Goal: Task Accomplishment & Management: Use online tool/utility

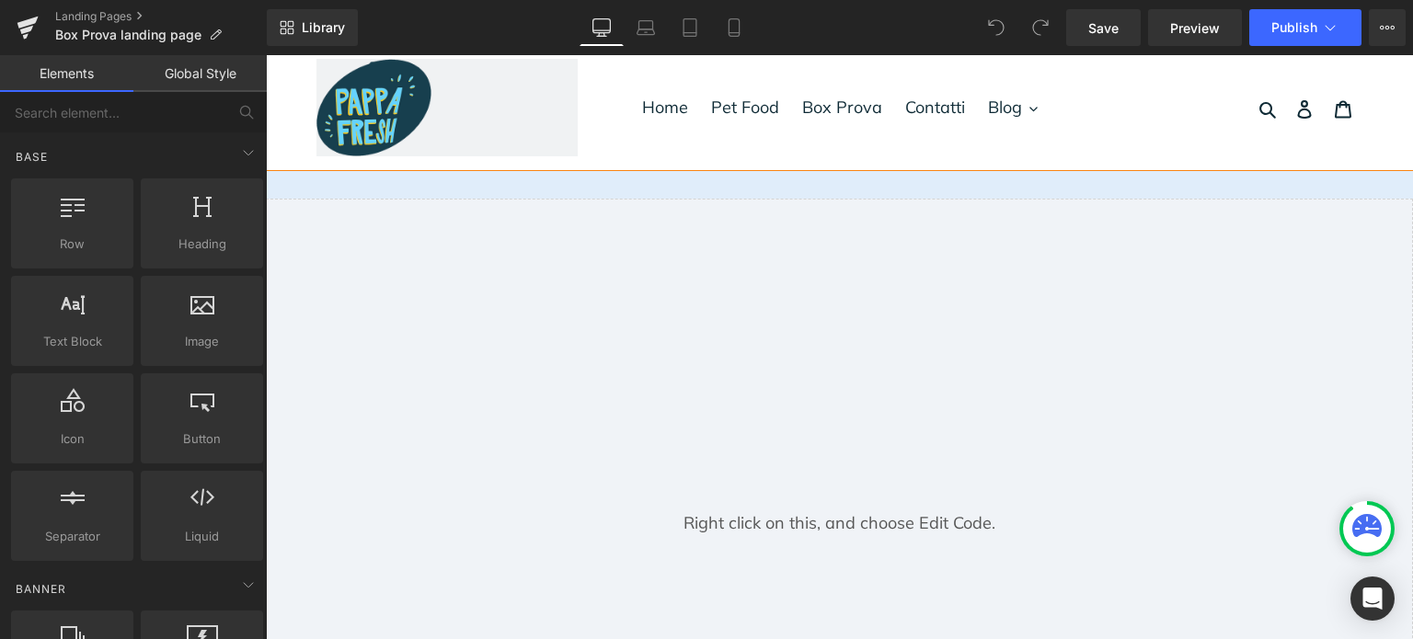
scroll to position [9, 0]
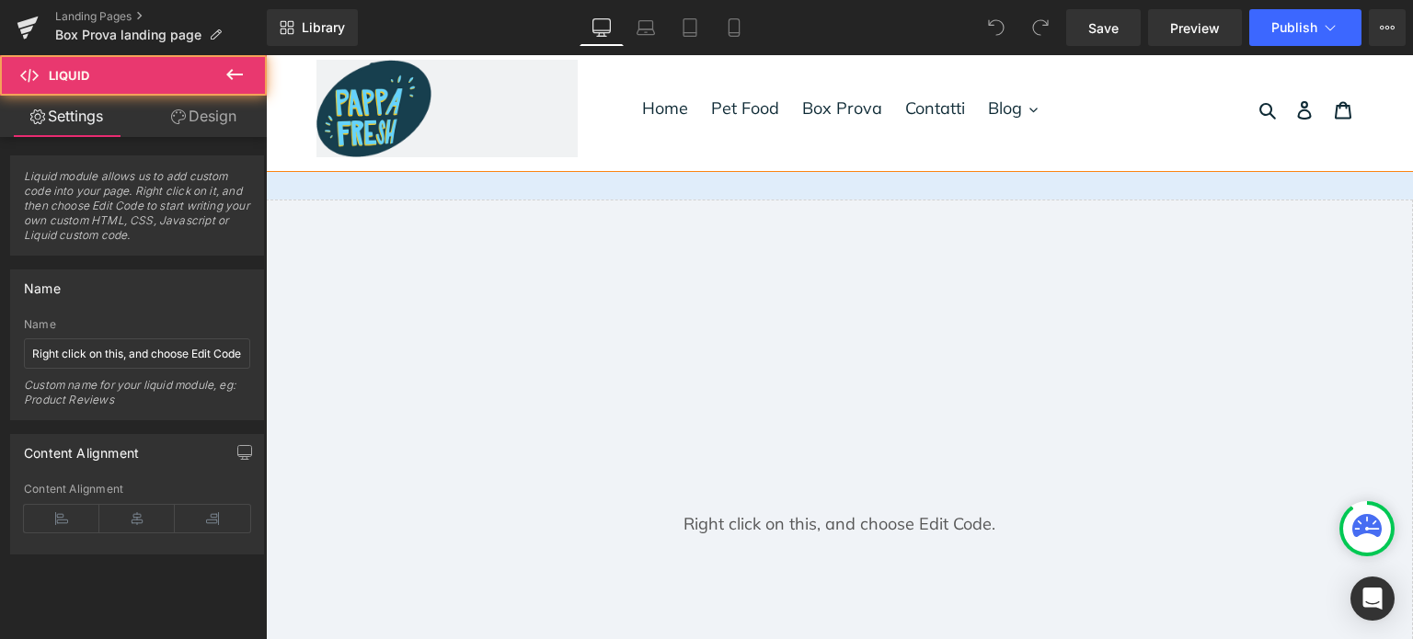
click at [775, 264] on div "Liquid" at bounding box center [839, 523] width 1147 height 647
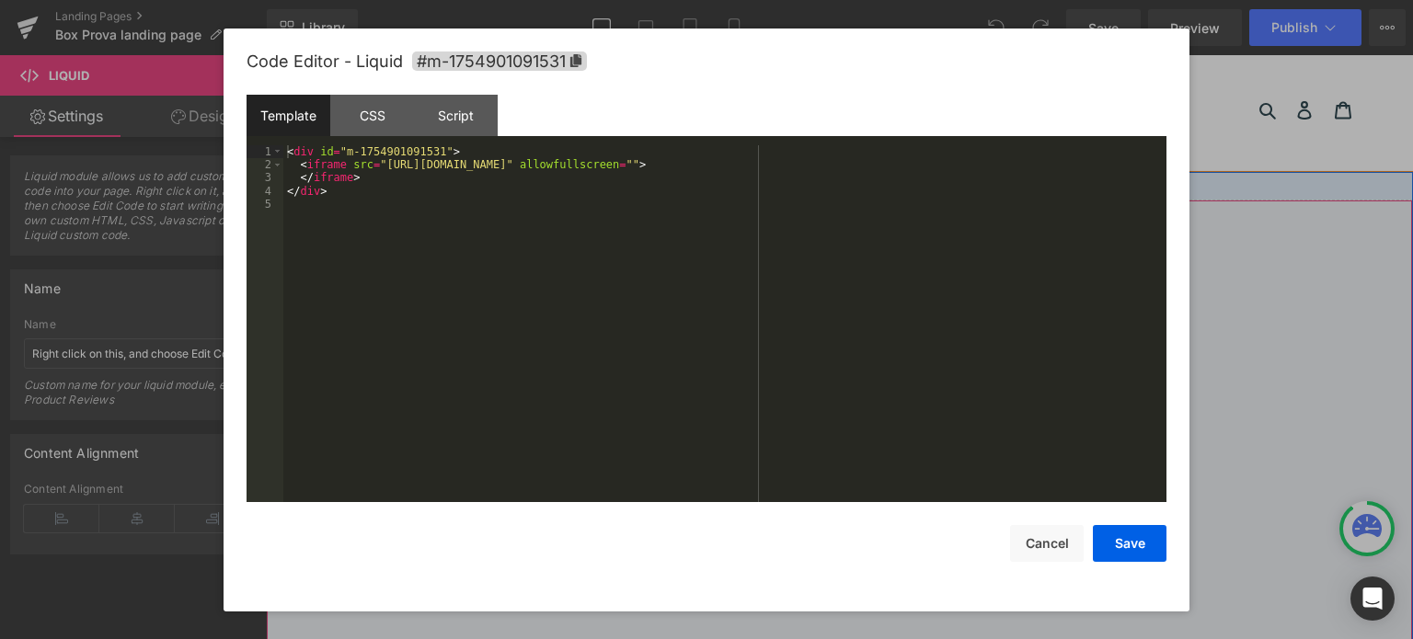
click at [859, 212] on icon at bounding box center [864, 214] width 11 height 11
drag, startPoint x: 374, startPoint y: 162, endPoint x: 589, endPoint y: 171, distance: 214.5
click at [589, 171] on div "< div id = "m-1754901091531" > < iframe src = "[URL][DOMAIN_NAME]" allowfullscr…" at bounding box center [724, 337] width 883 height 385
click at [1123, 546] on button "Save" at bounding box center [1130, 543] width 74 height 37
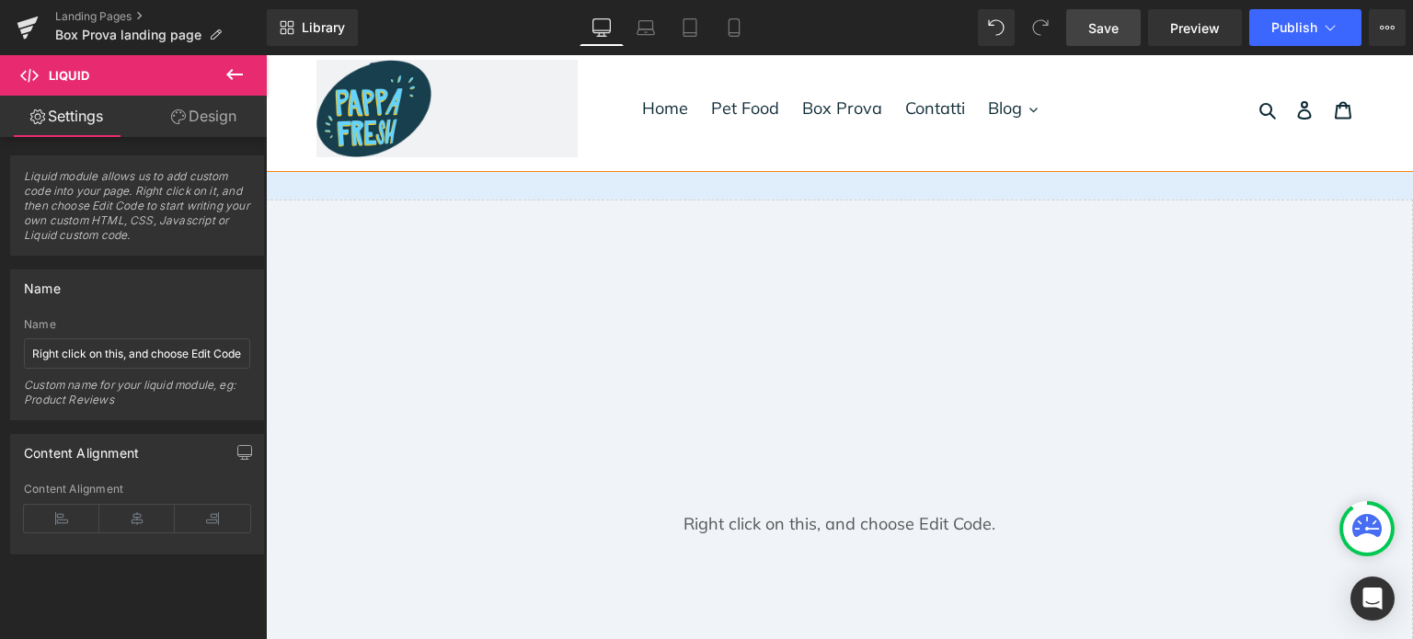
click at [1096, 35] on span "Save" at bounding box center [1103, 27] width 30 height 19
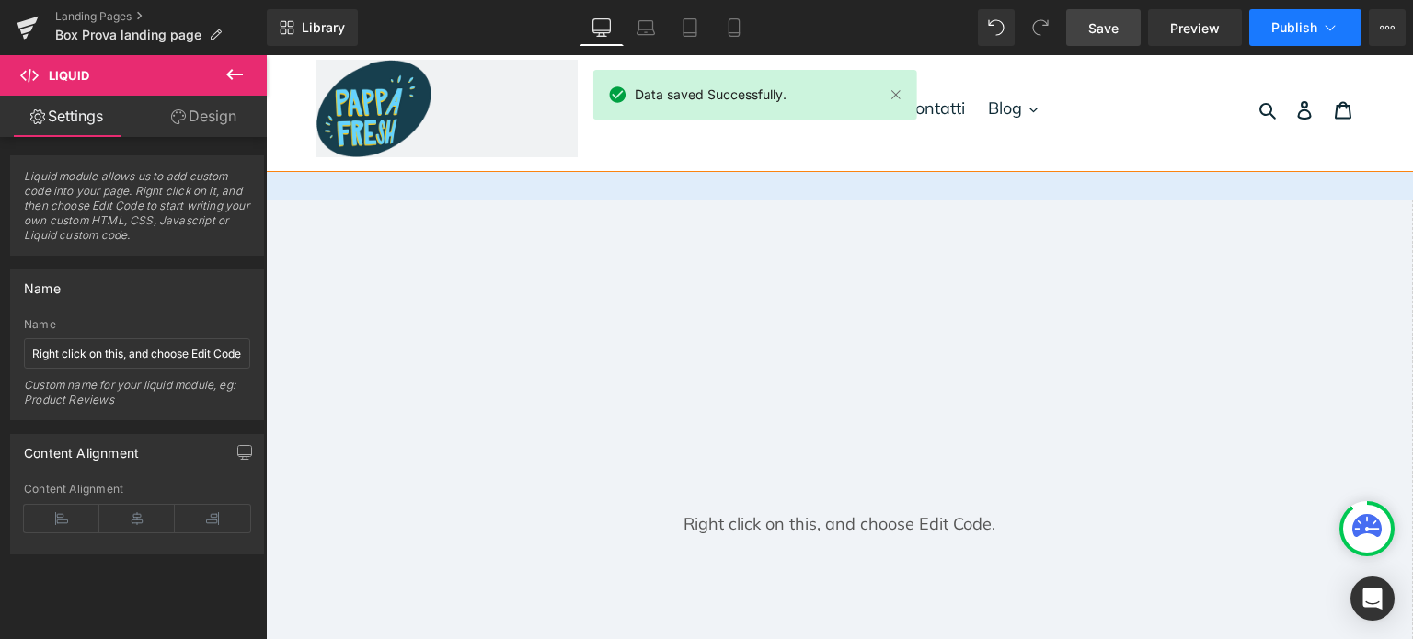
click at [1311, 29] on span "Publish" at bounding box center [1294, 27] width 46 height 15
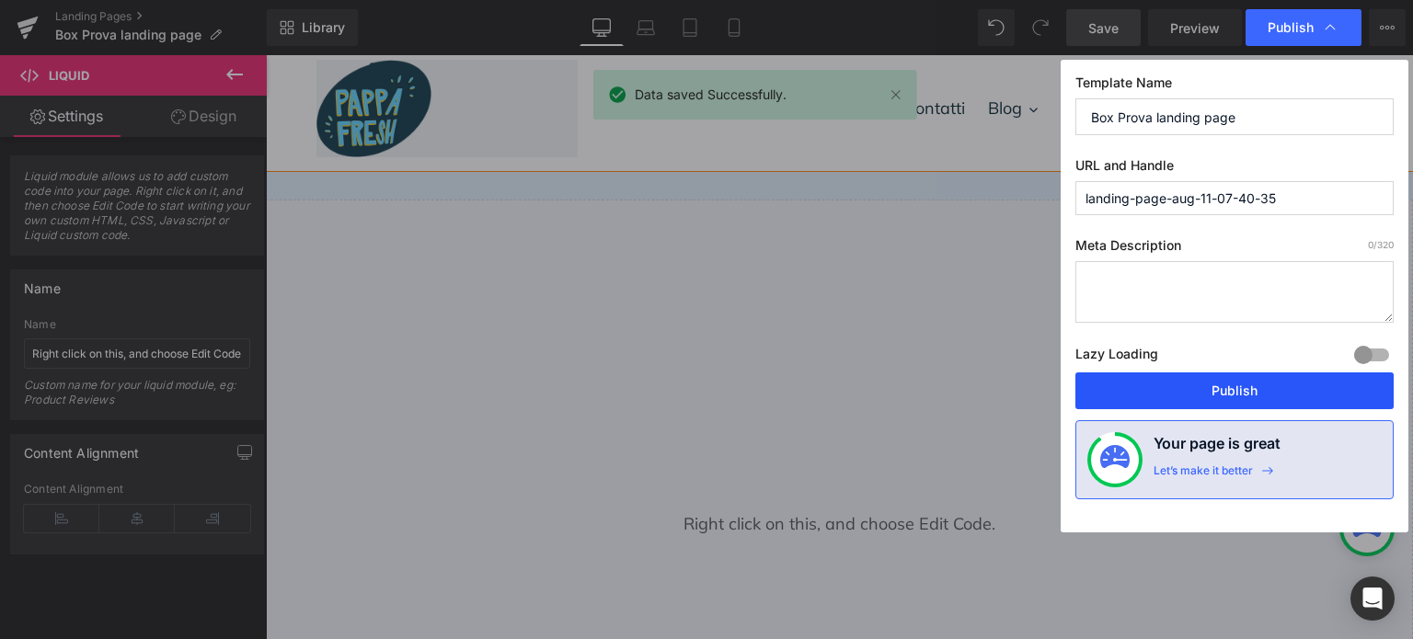
click at [1176, 373] on button "Publish" at bounding box center [1234, 391] width 318 height 37
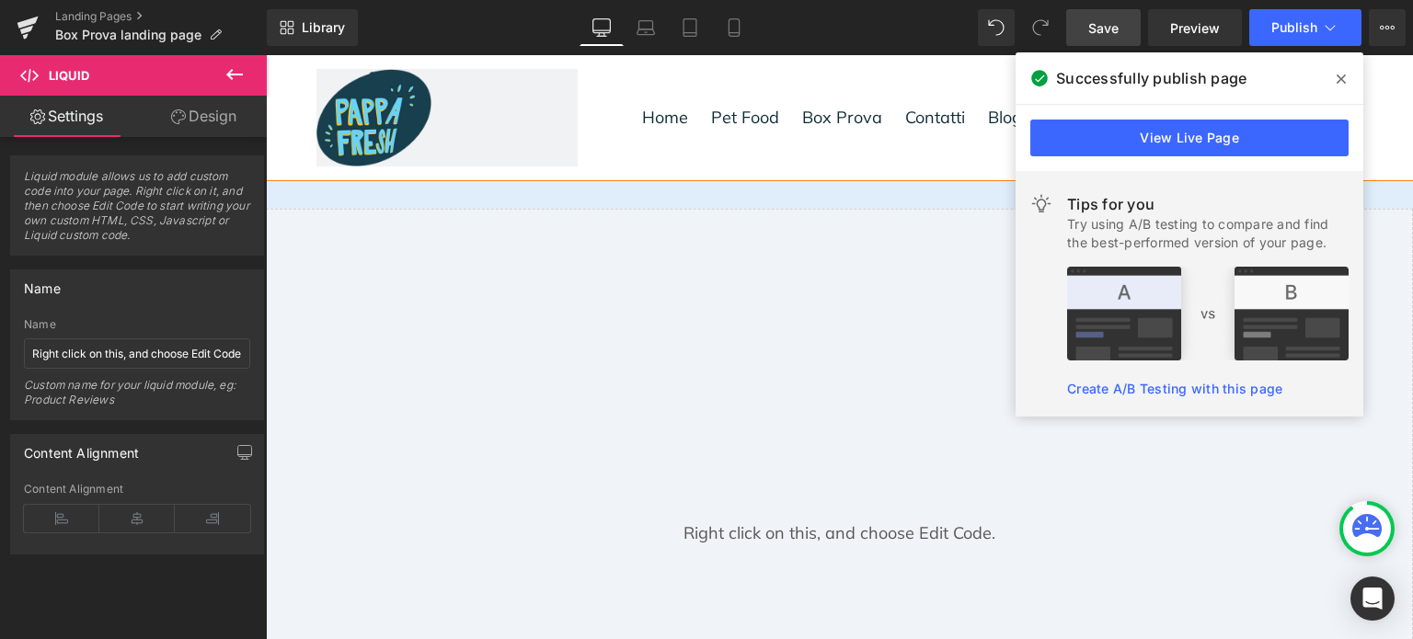
click at [1342, 75] on icon at bounding box center [1341, 79] width 9 height 15
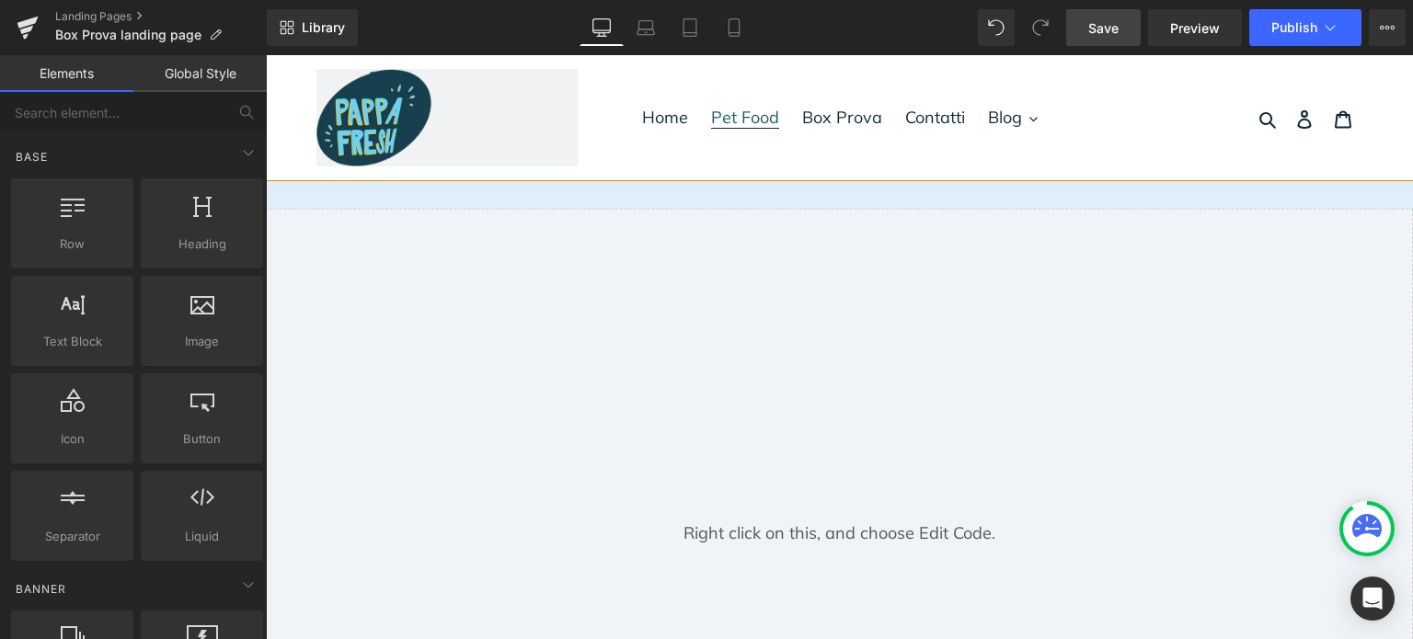
click at [763, 112] on span "Pet Food" at bounding box center [745, 118] width 68 height 22
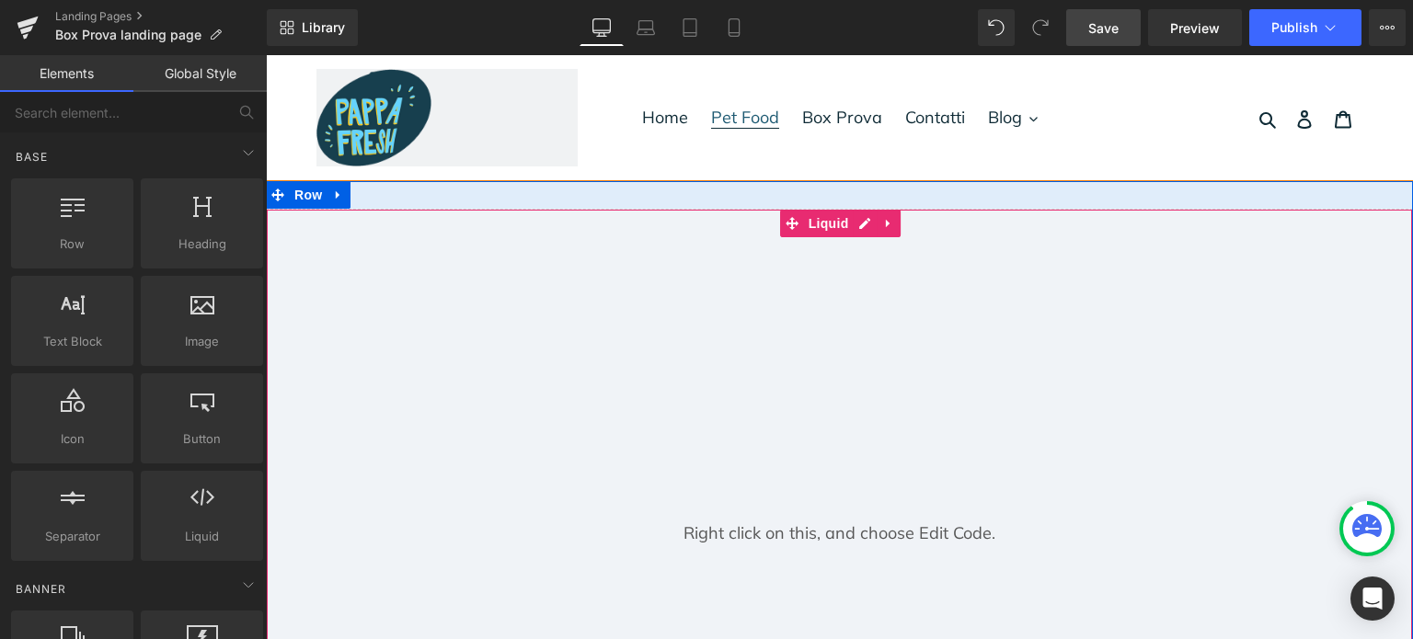
scroll to position [106, 0]
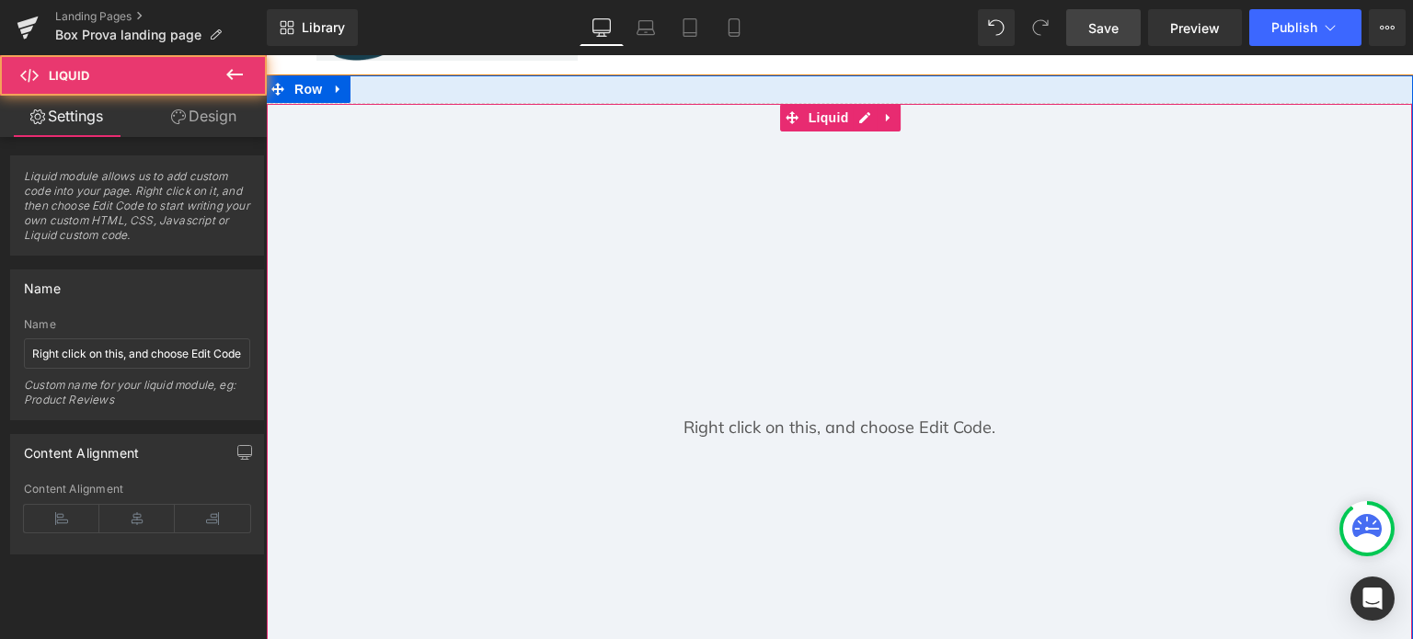
click at [859, 132] on div "Liquid" at bounding box center [839, 426] width 1147 height 647
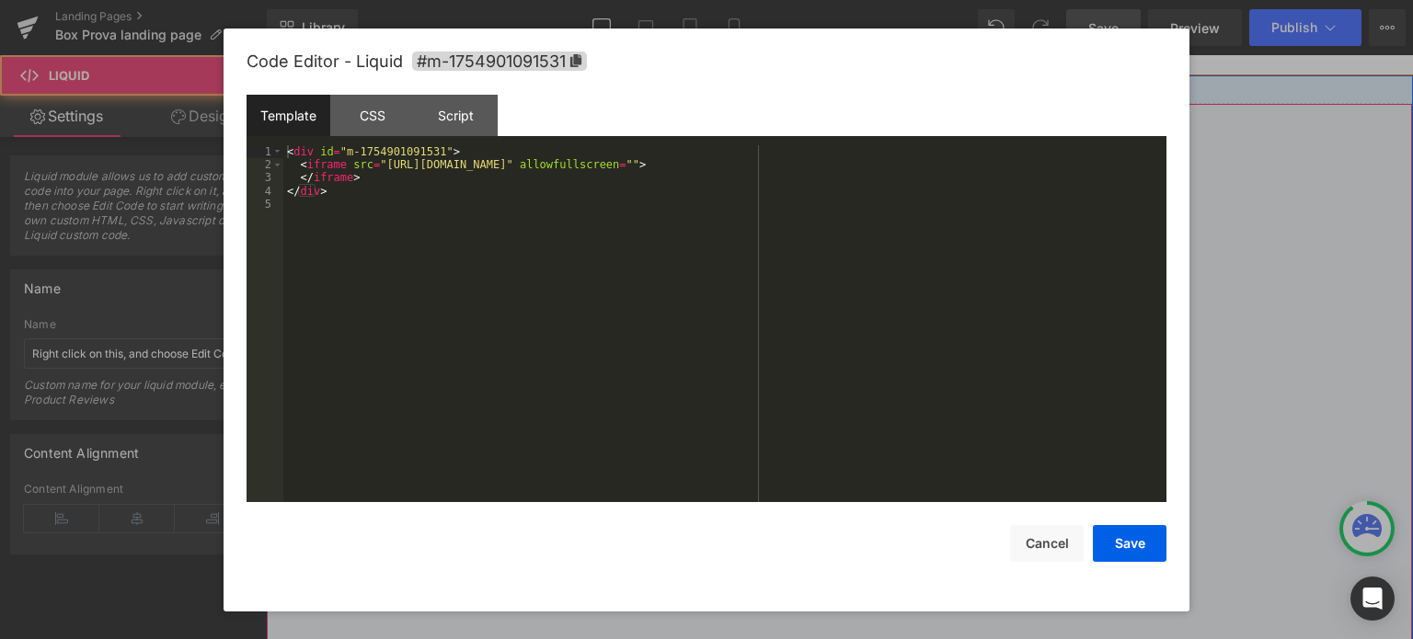
click at [859, 125] on link at bounding box center [865, 118] width 24 height 28
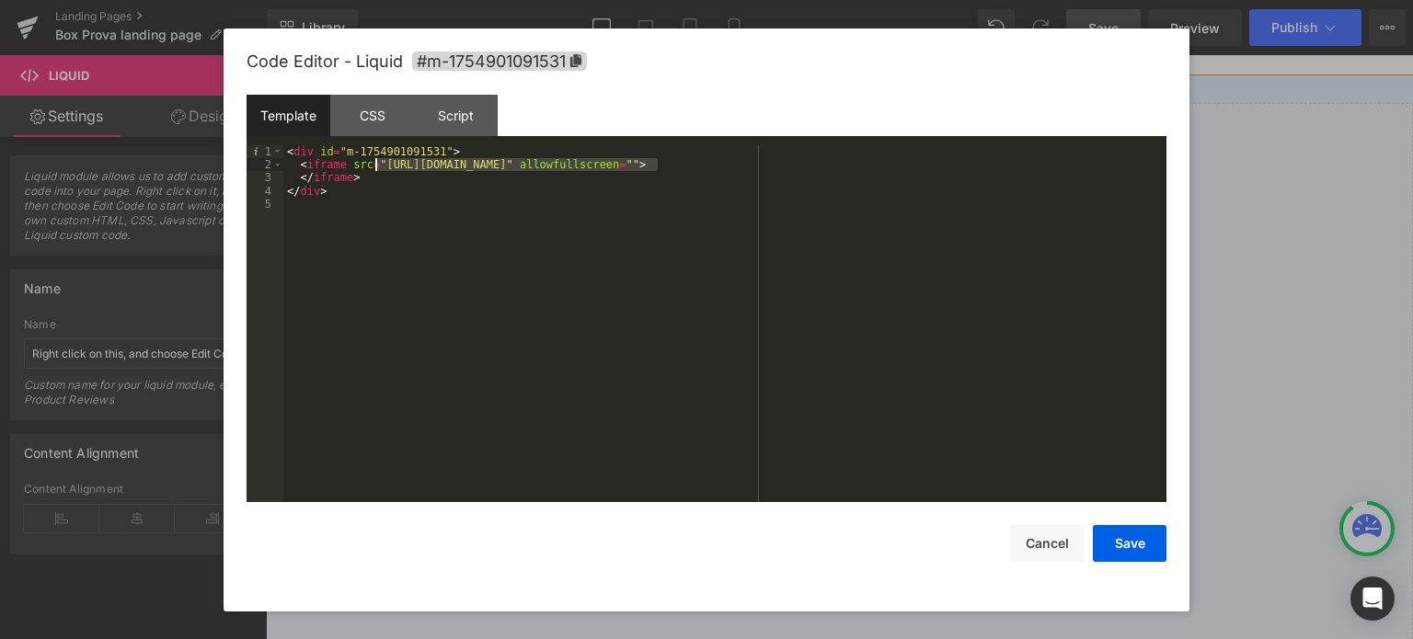
drag, startPoint x: 658, startPoint y: 166, endPoint x: 375, endPoint y: 166, distance: 282.4
click at [375, 166] on div "< div id = "m-1754901091531" > < iframe src = "[URL][DOMAIN_NAME]" allowfullscr…" at bounding box center [724, 337] width 883 height 385
click at [1024, 538] on button "Cancel" at bounding box center [1047, 543] width 74 height 37
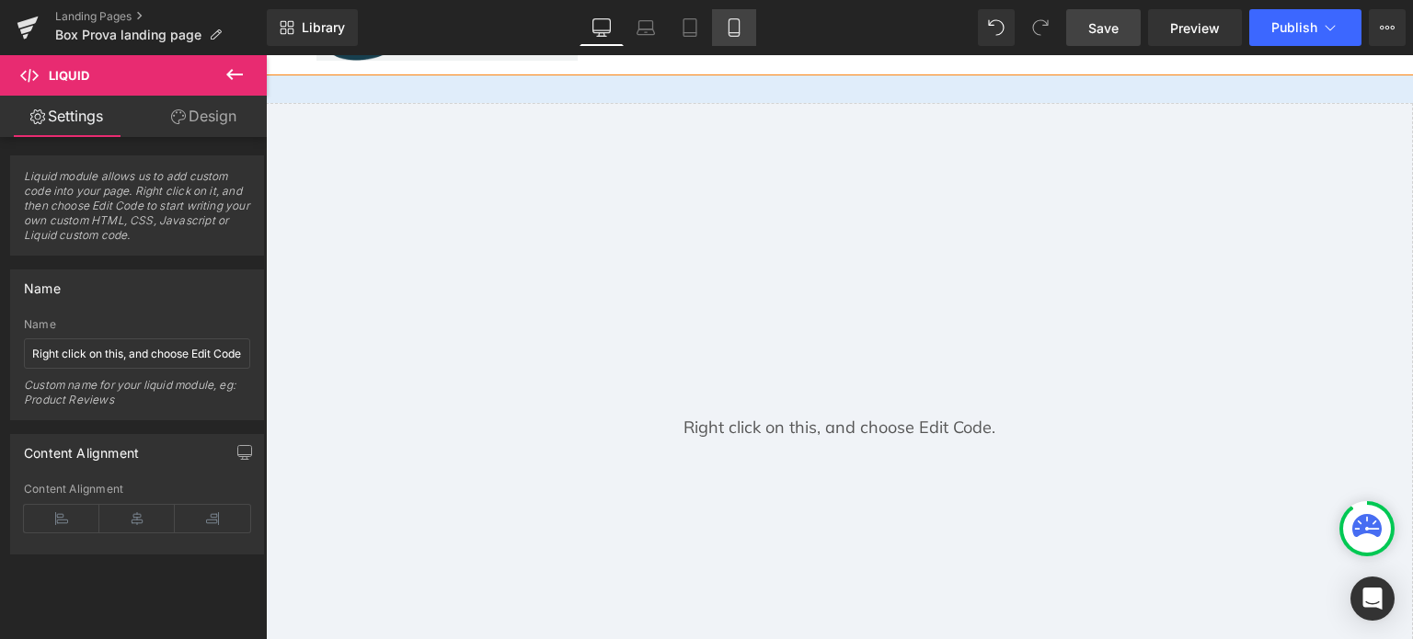
click at [738, 21] on icon at bounding box center [734, 27] width 18 height 18
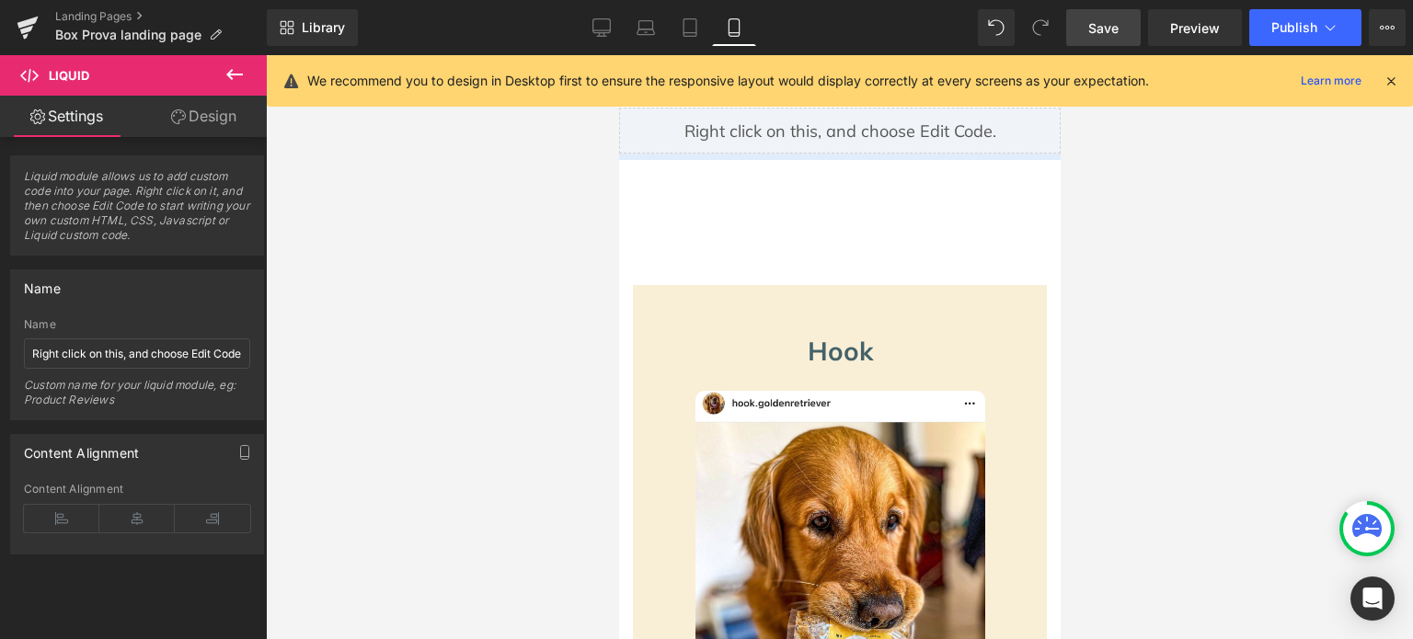
scroll to position [0, 0]
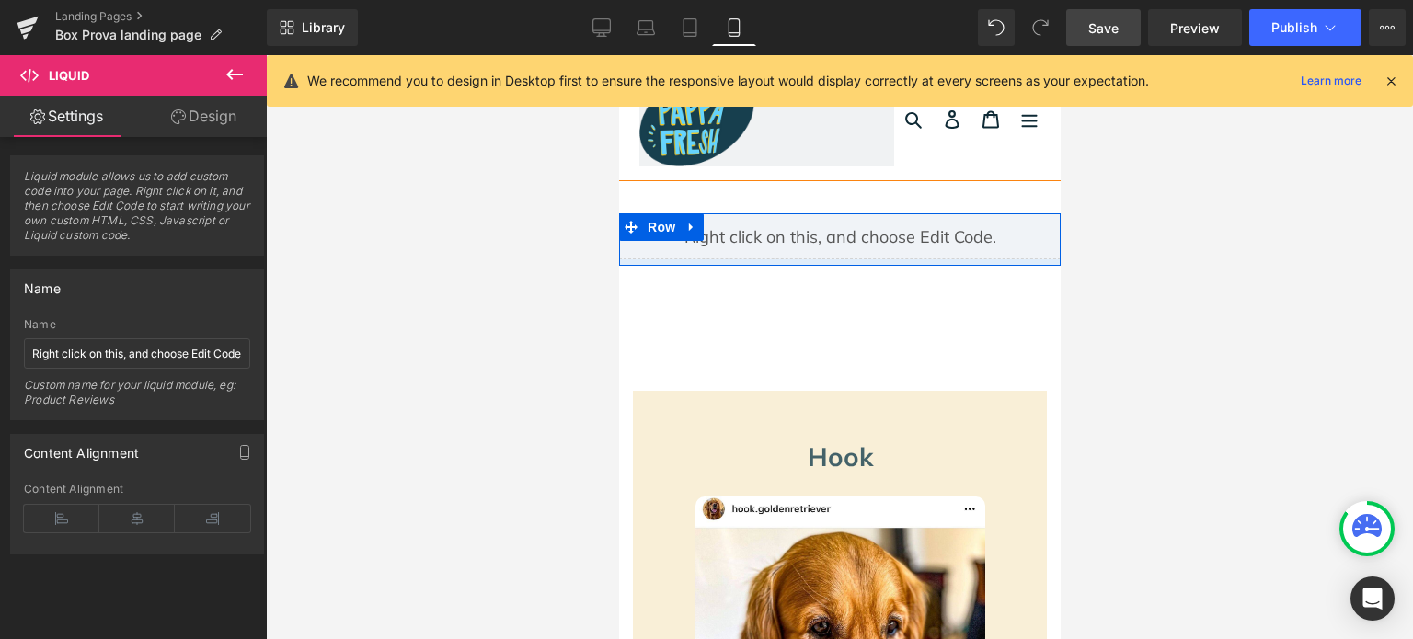
click at [855, 227] on icon at bounding box center [860, 228] width 10 height 11
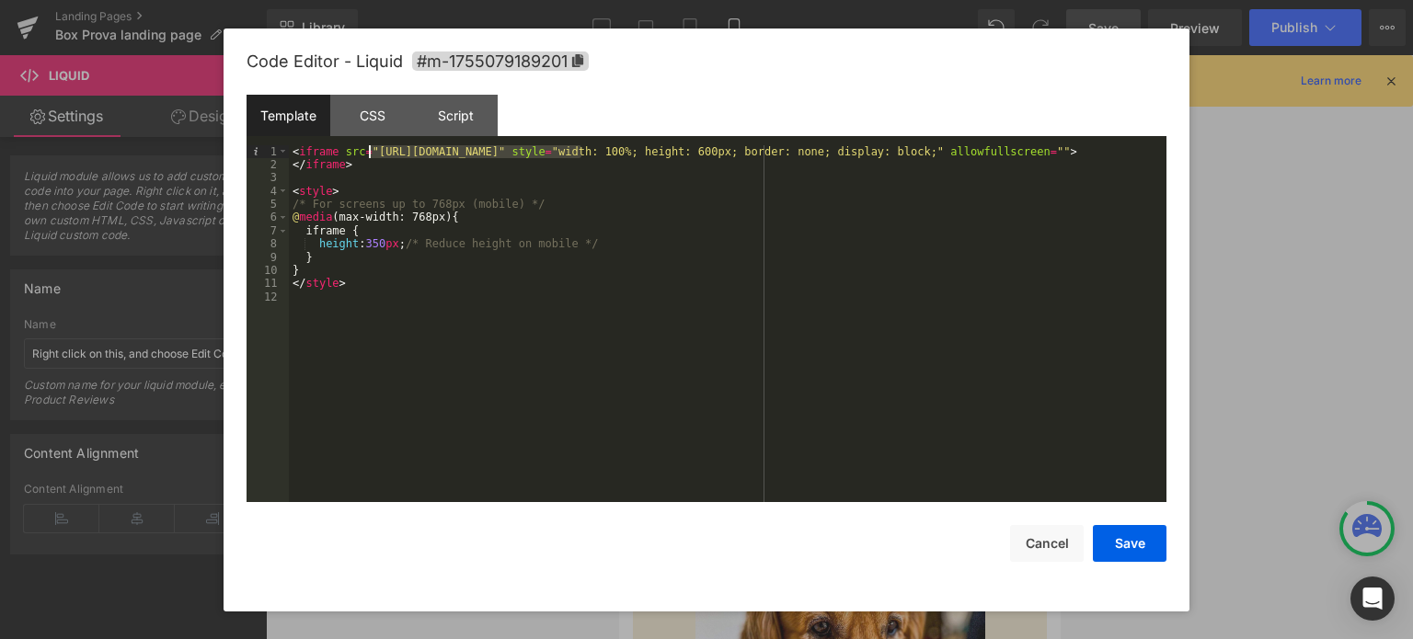
drag, startPoint x: 582, startPoint y: 154, endPoint x: 371, endPoint y: 150, distance: 211.6
click at [371, 150] on div "< iframe src = "[URL][DOMAIN_NAME]" style = "width: 100%; height: 600px; border…" at bounding box center [728, 337] width 878 height 385
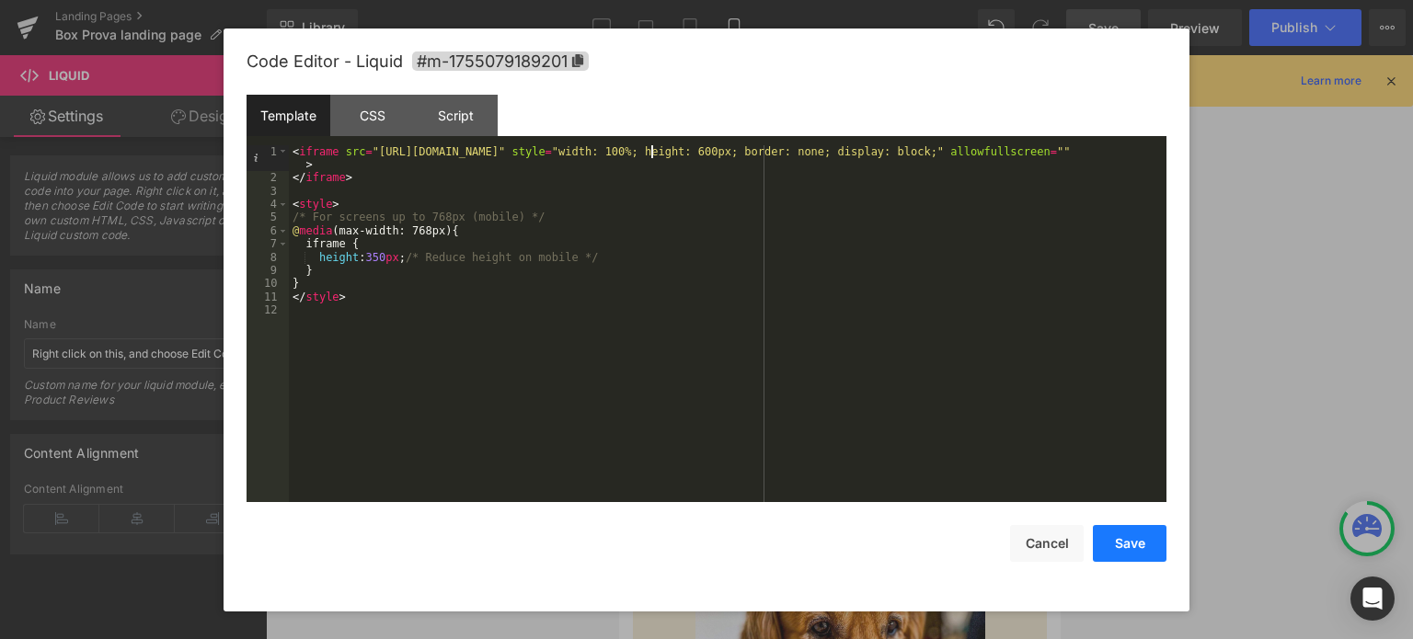
click at [1132, 543] on button "Save" at bounding box center [1130, 543] width 74 height 37
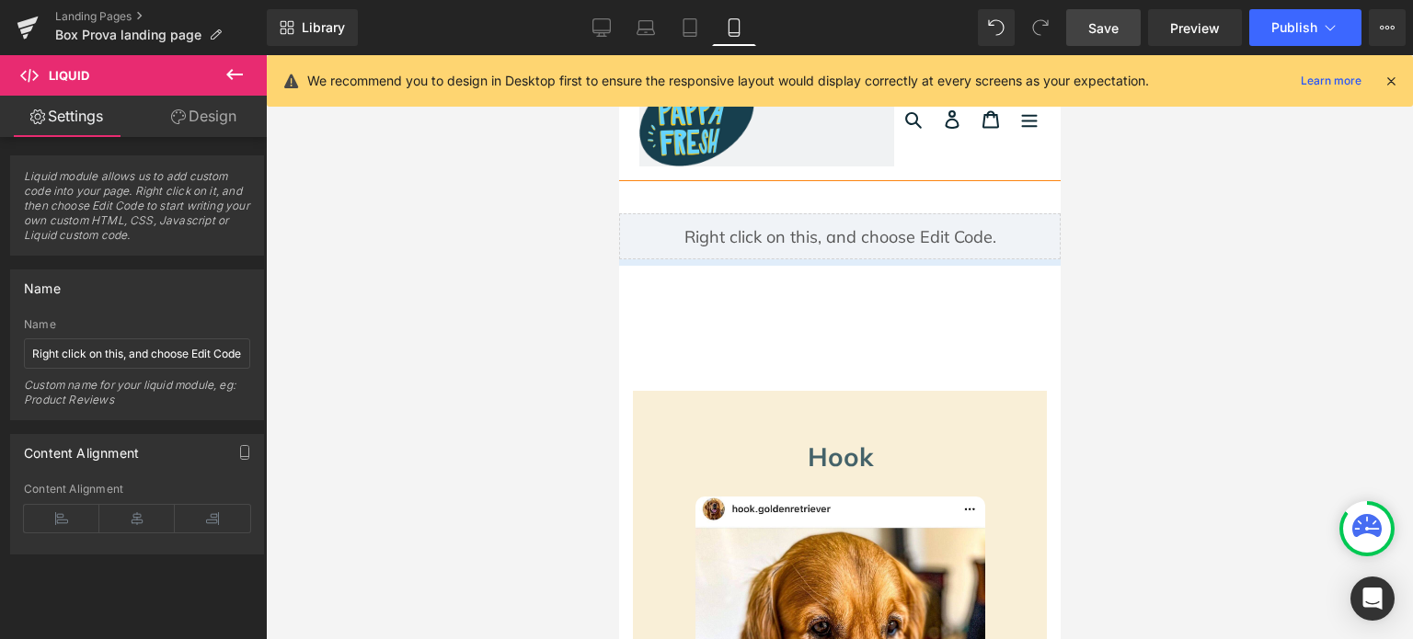
click at [1078, 37] on link "Save" at bounding box center [1103, 27] width 75 height 37
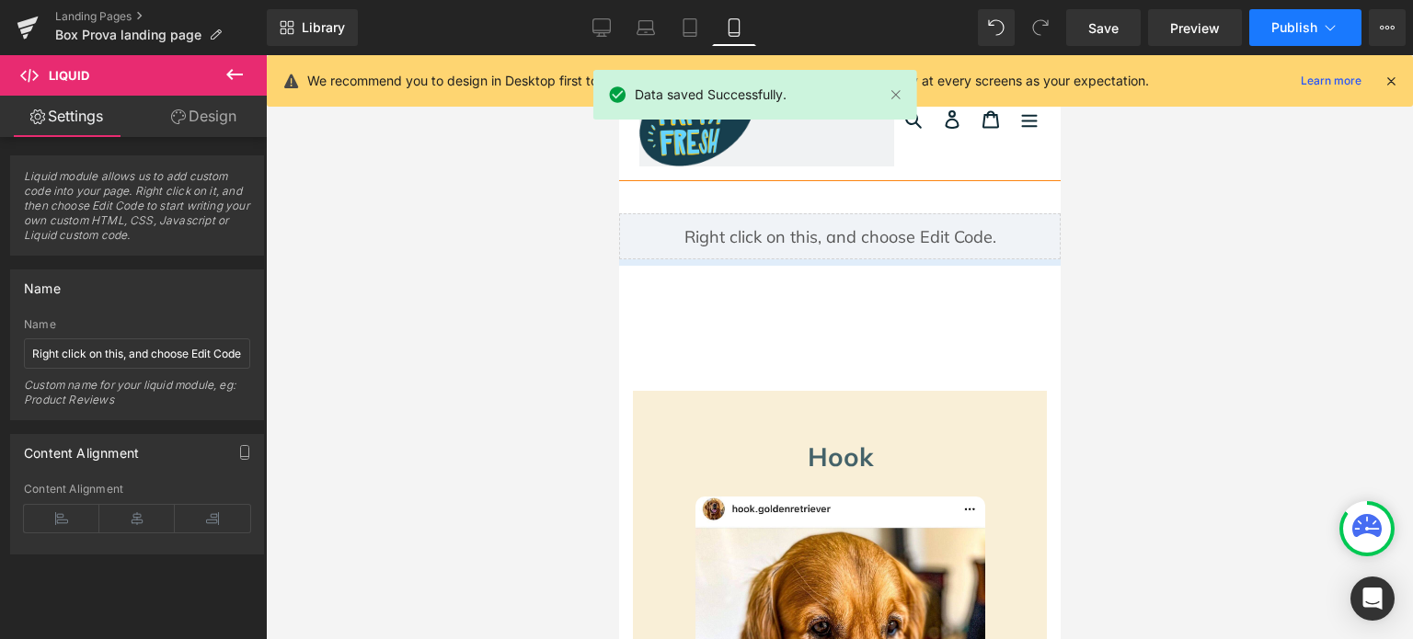
click at [1280, 31] on span "Publish" at bounding box center [1294, 27] width 46 height 15
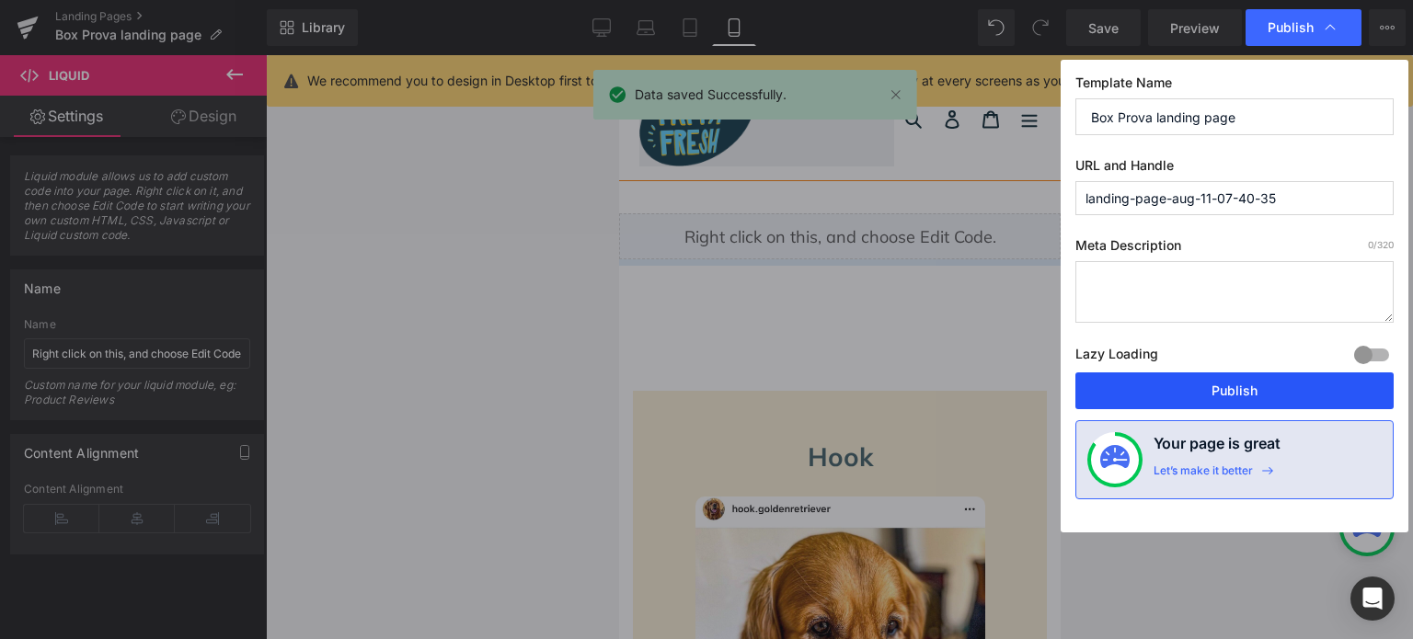
click at [1184, 398] on button "Publish" at bounding box center [1234, 391] width 318 height 37
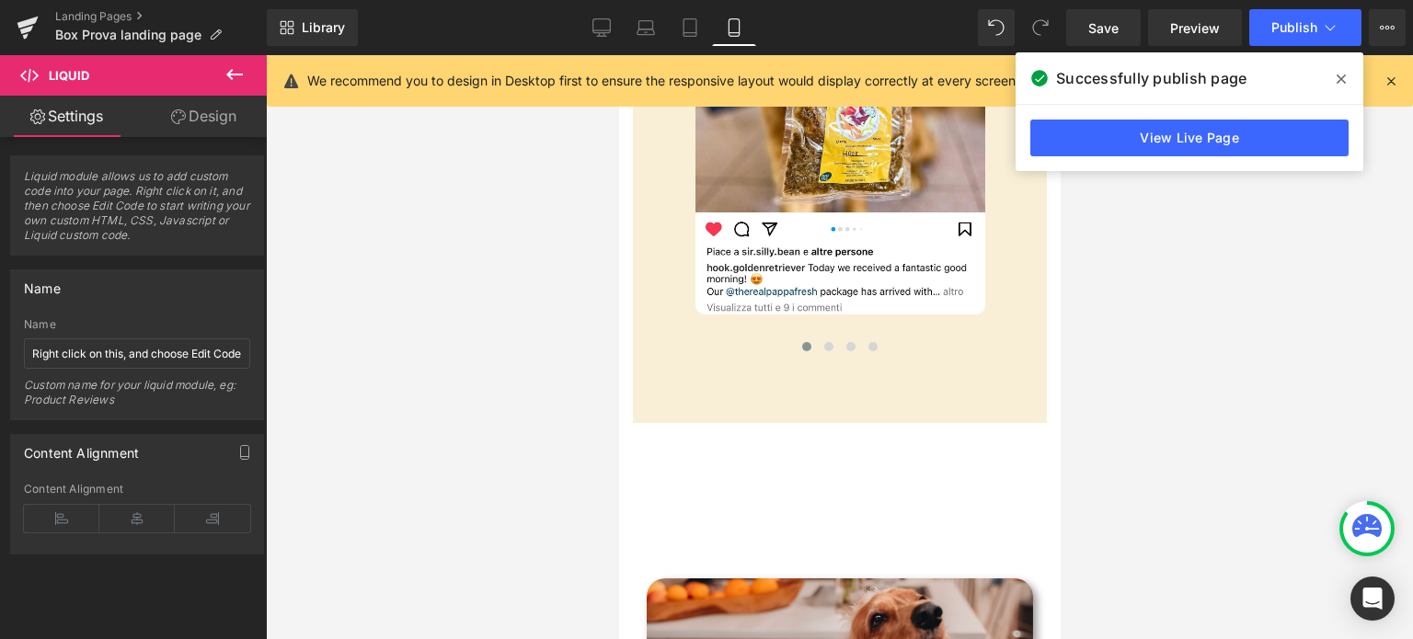
scroll to position [648, 0]
click at [1333, 74] on span at bounding box center [1340, 78] width 29 height 29
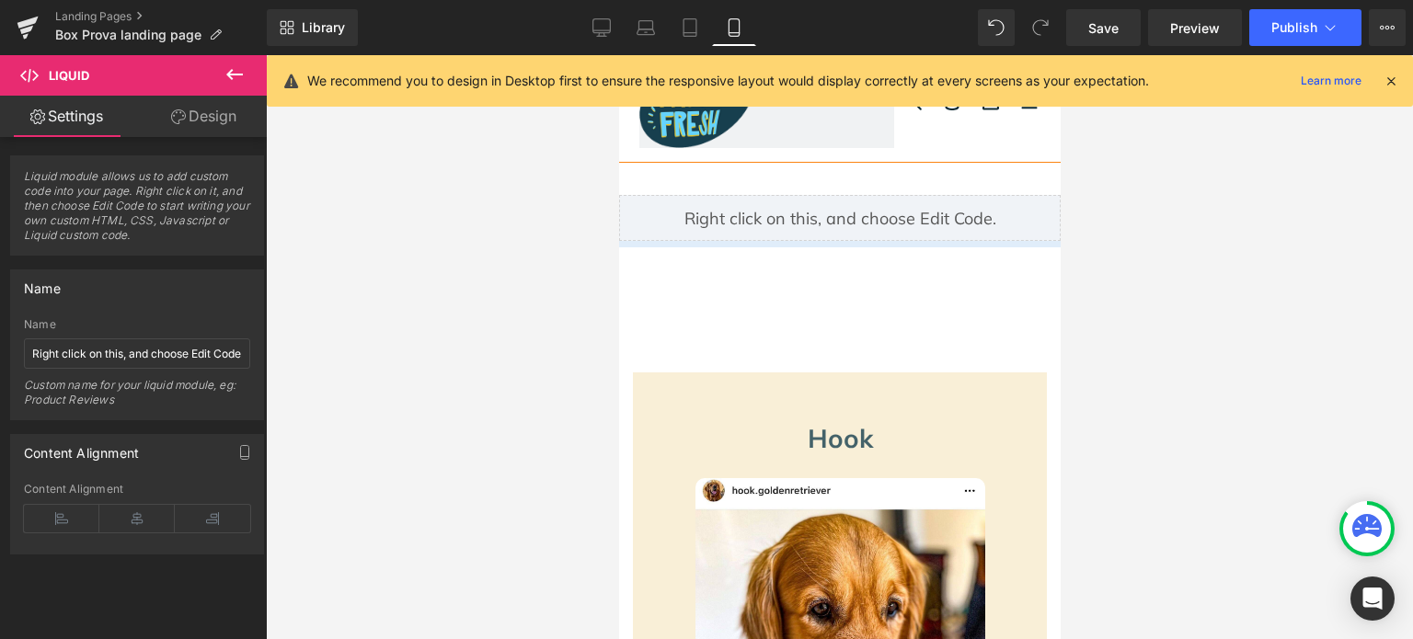
scroll to position [0, 0]
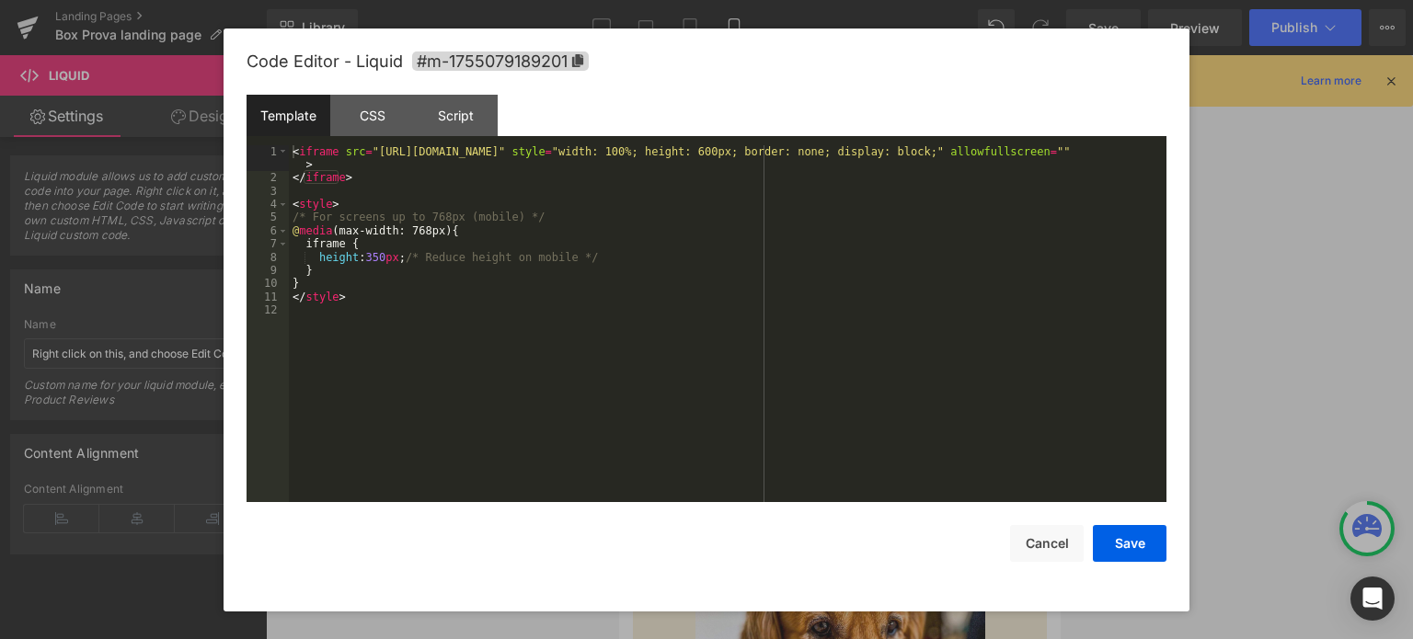
click at [855, 223] on icon at bounding box center [860, 228] width 10 height 11
click at [1059, 545] on button "Cancel" at bounding box center [1047, 543] width 74 height 37
click at [858, 221] on icon at bounding box center [864, 228] width 13 height 14
click at [793, 255] on div "< iframe src = "[URL][DOMAIN_NAME]" style = "width: 100%; height: 600px; border…" at bounding box center [728, 343] width 878 height 397
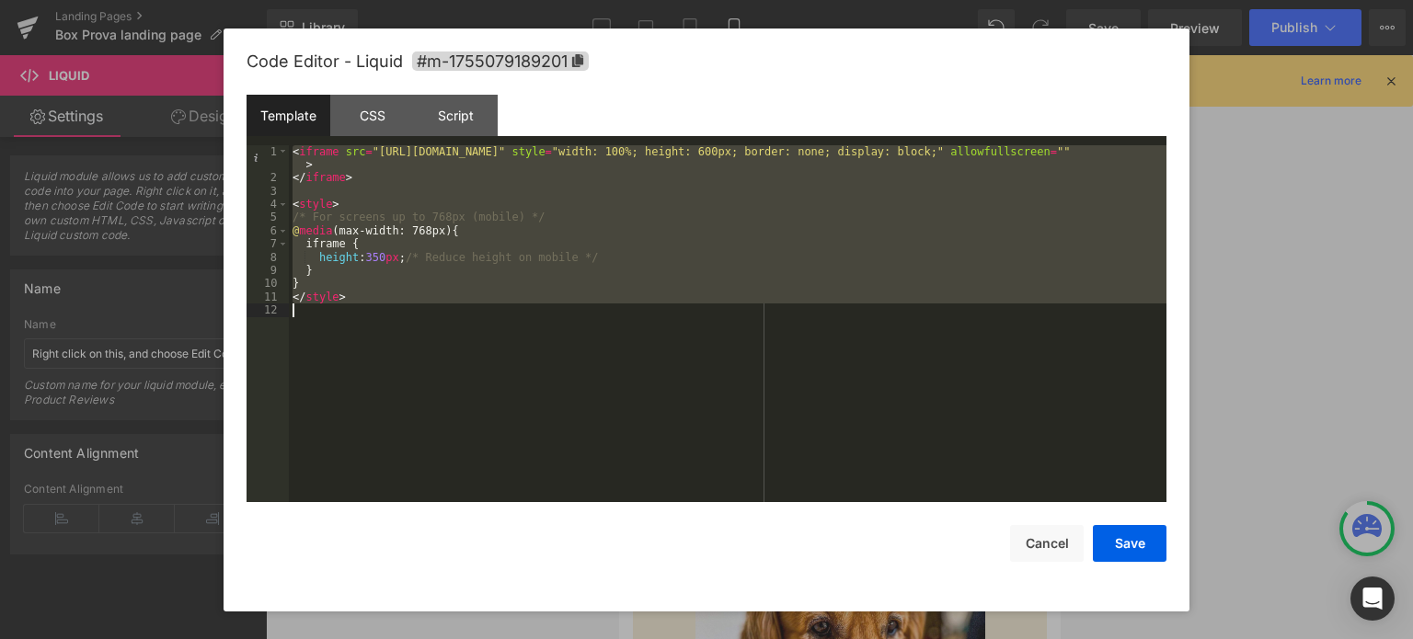
click at [603, 286] on div "< iframe src = "[URL][DOMAIN_NAME]" style = "width: 100%; height: 600px; border…" at bounding box center [728, 324] width 878 height 358
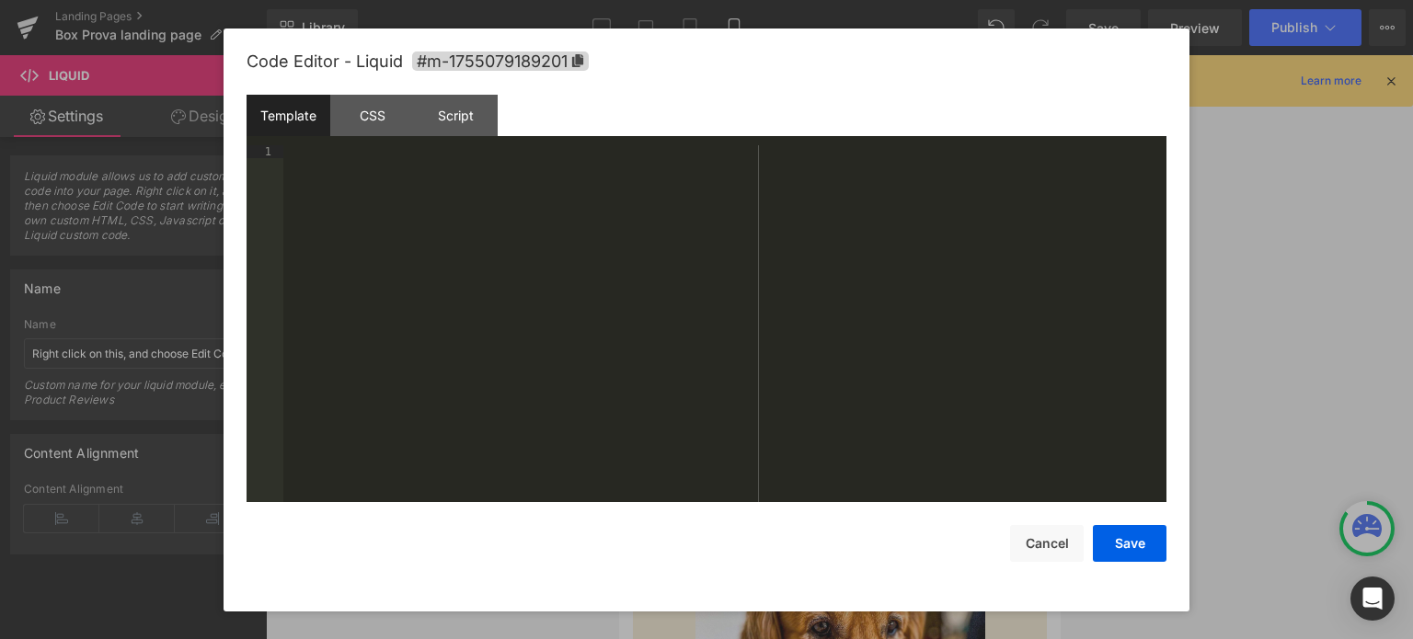
click at [660, 326] on div at bounding box center [724, 337] width 883 height 385
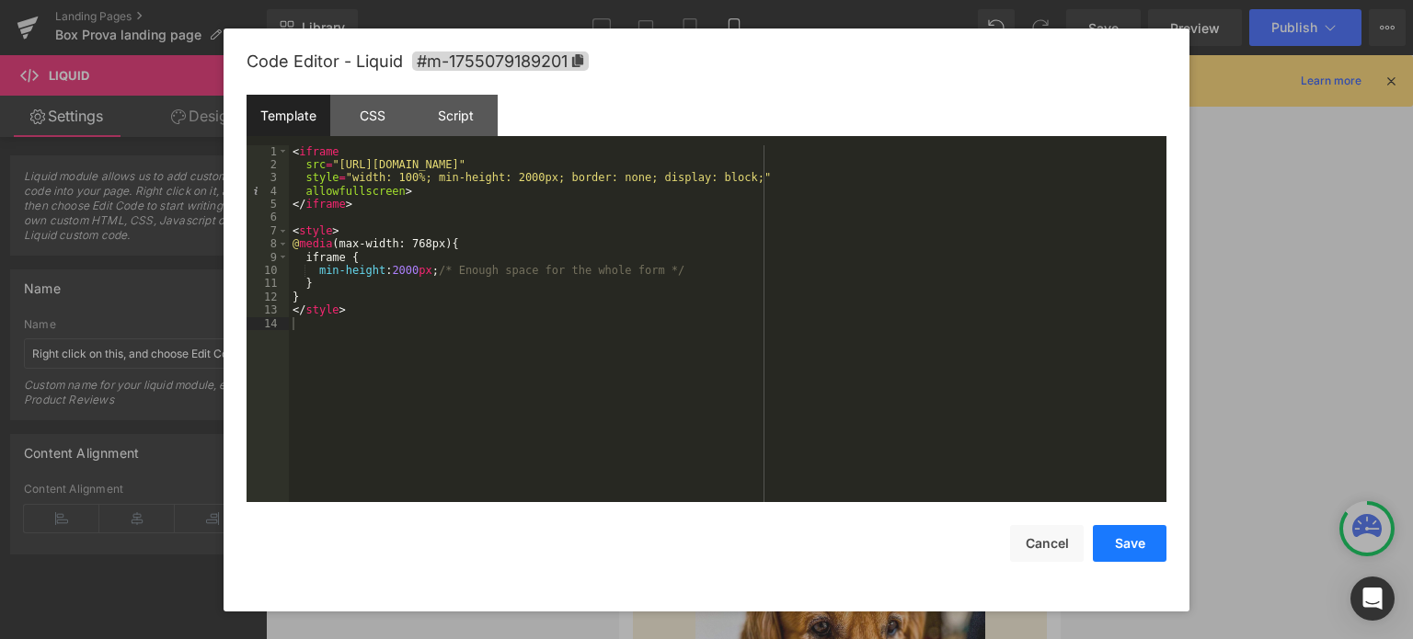
click at [1115, 536] on button "Save" at bounding box center [1130, 543] width 74 height 37
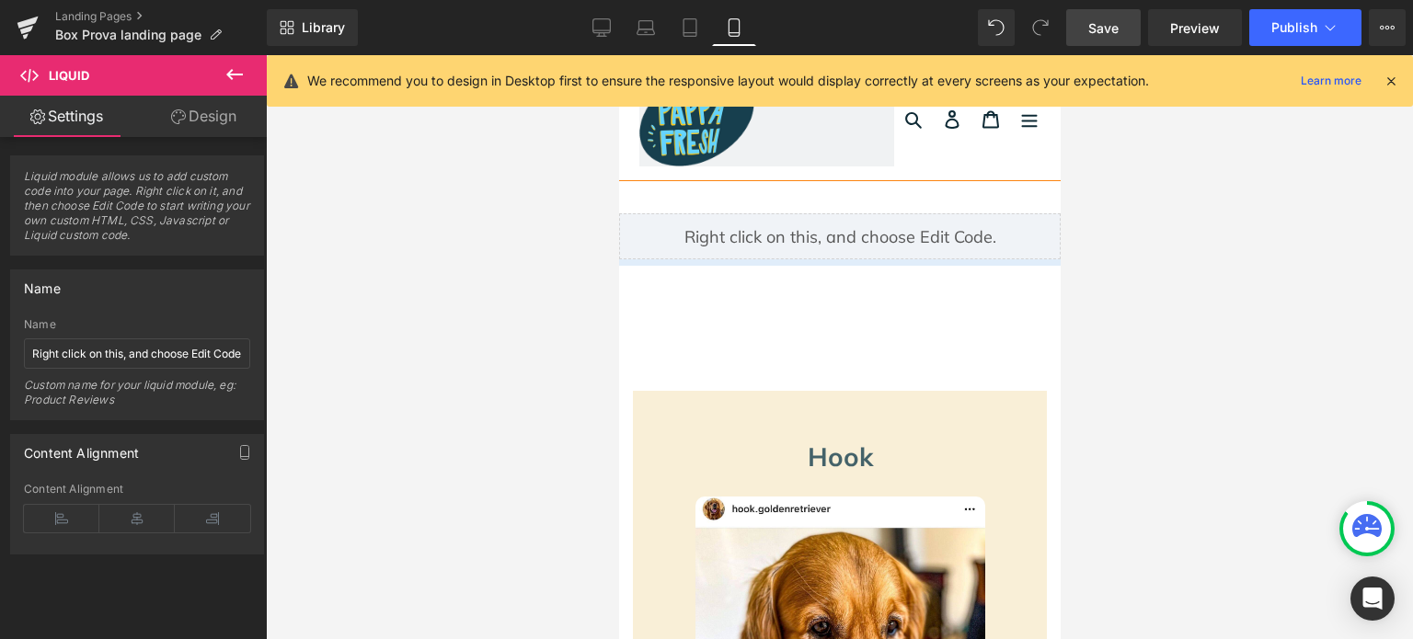
click at [1119, 19] on link "Save" at bounding box center [1103, 27] width 75 height 37
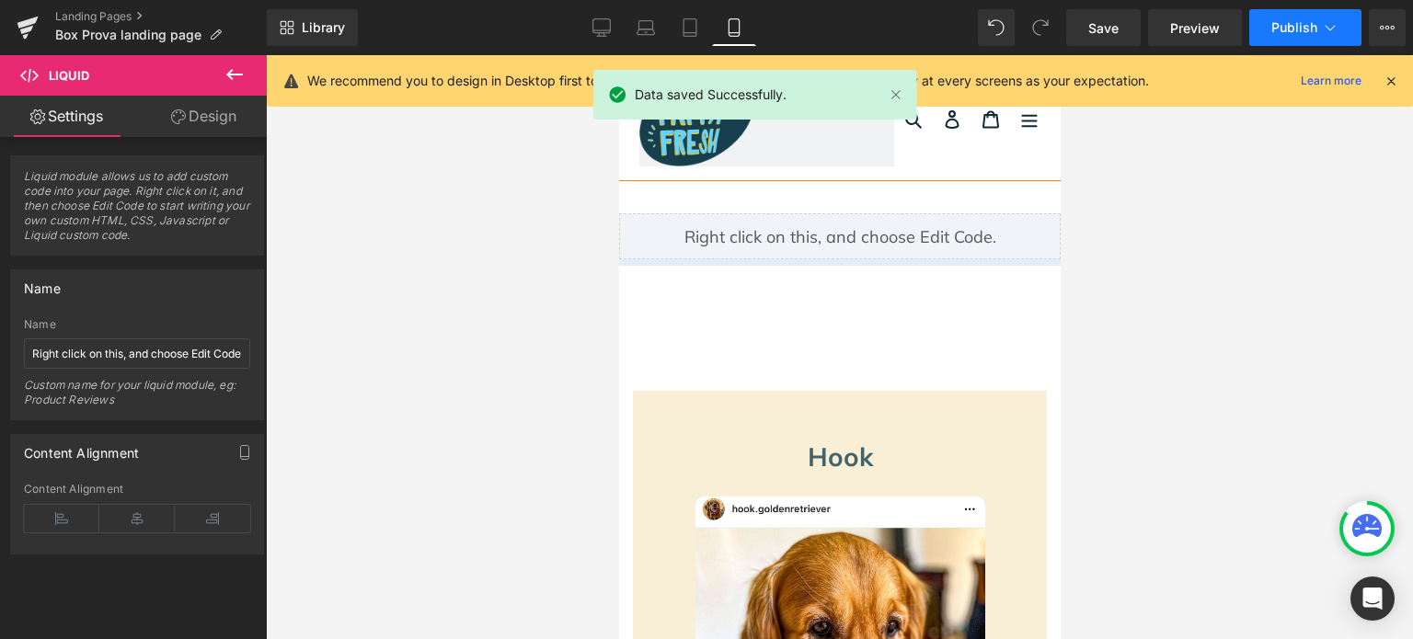
click at [1311, 20] on span "Publish" at bounding box center [1294, 27] width 46 height 15
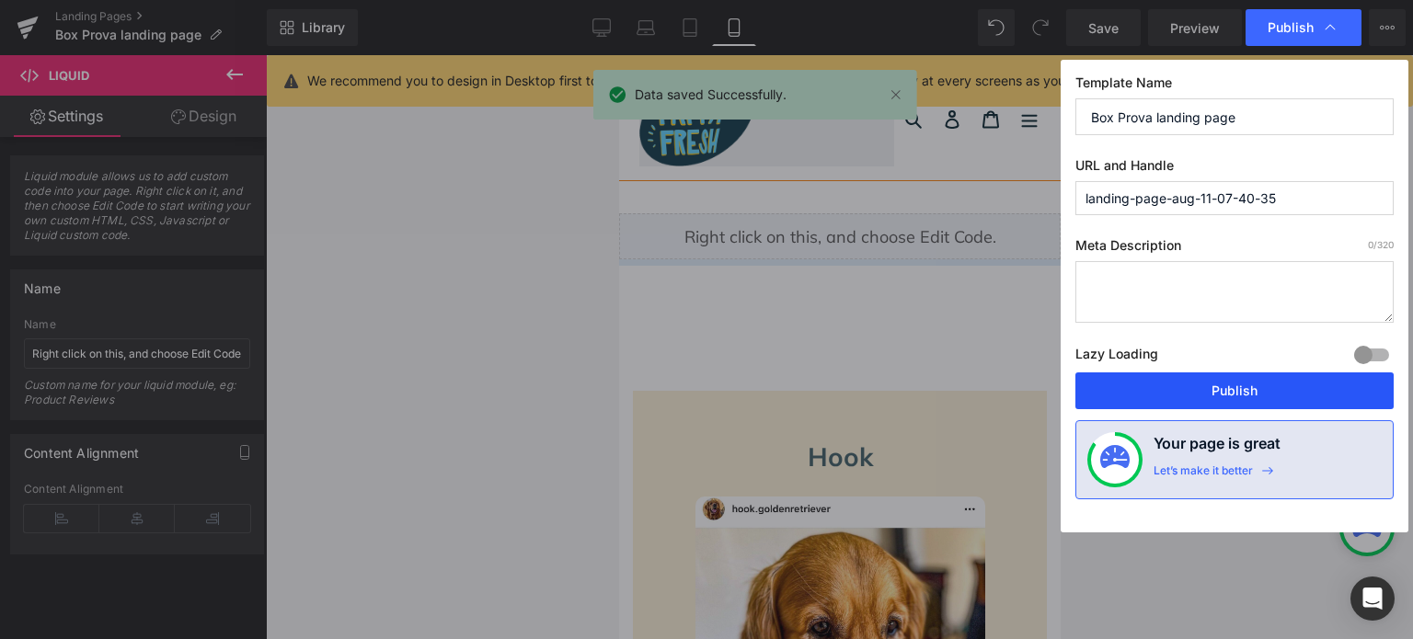
click at [1306, 379] on button "Publish" at bounding box center [1234, 391] width 318 height 37
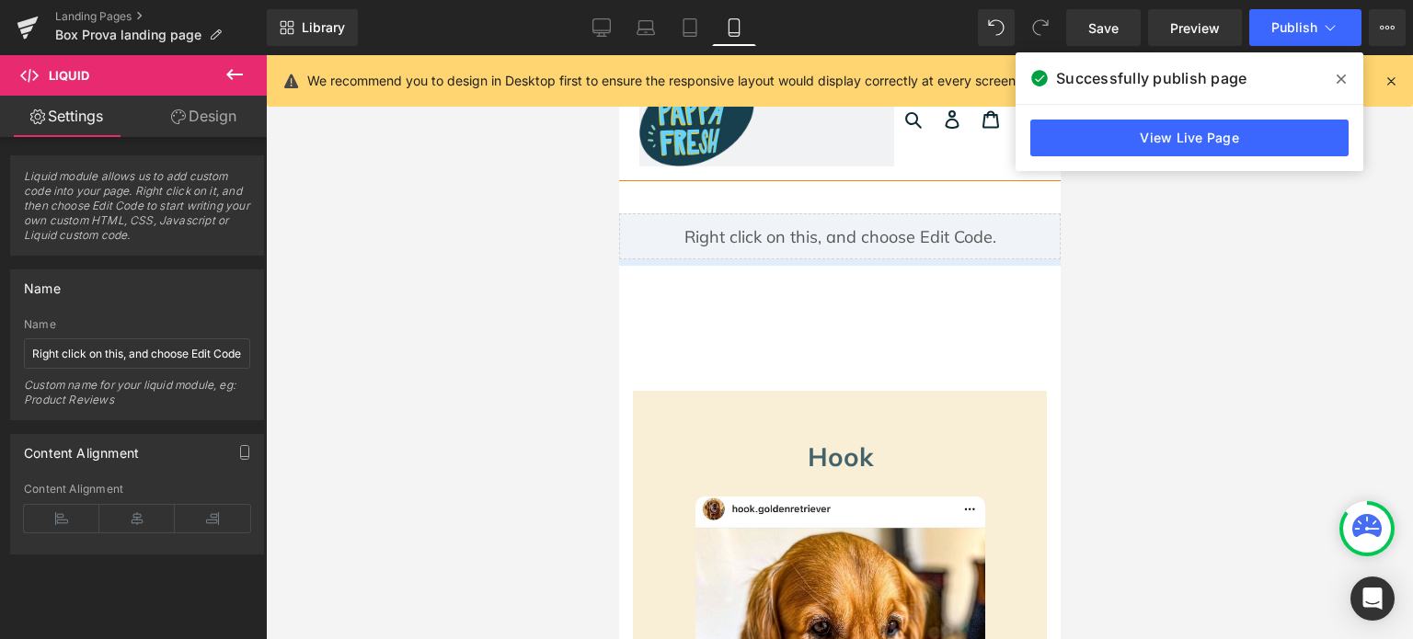
click at [1337, 79] on icon at bounding box center [1341, 79] width 9 height 15
